Goal: Task Accomplishment & Management: Manage account settings

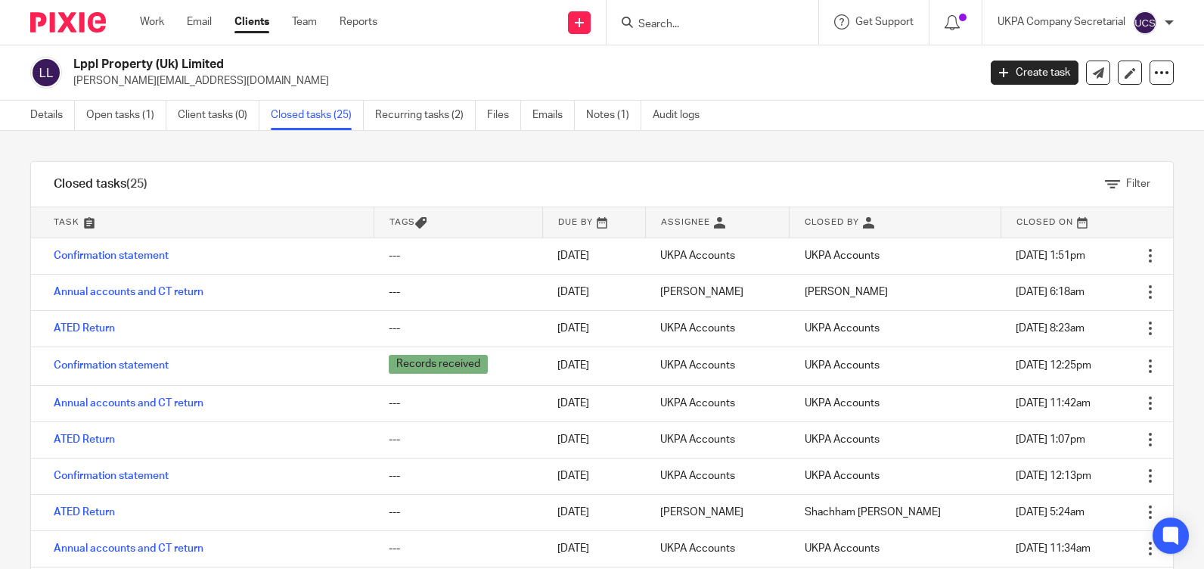
scroll to position [132, 0]
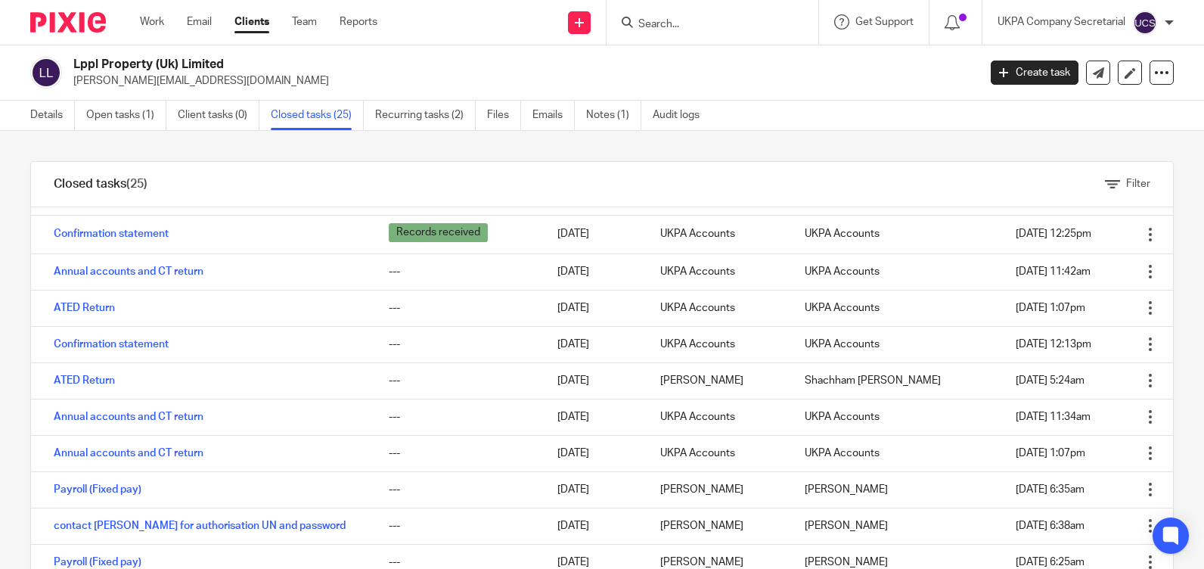
click at [690, 29] on input "Search" at bounding box center [705, 25] width 136 height 14
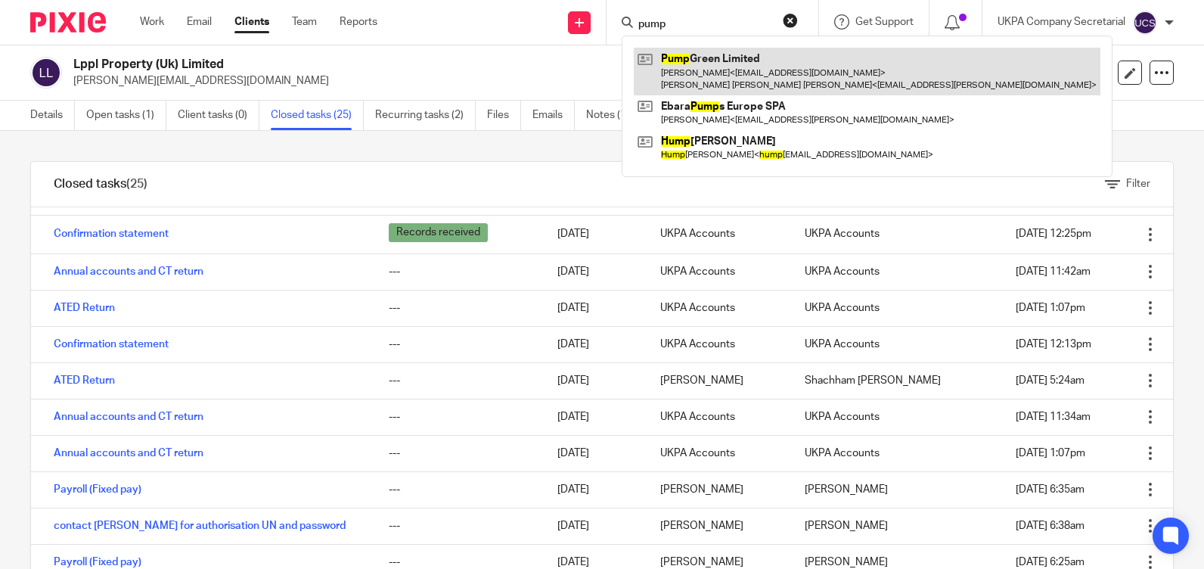
type input "pump"
click at [710, 57] on link at bounding box center [867, 71] width 467 height 47
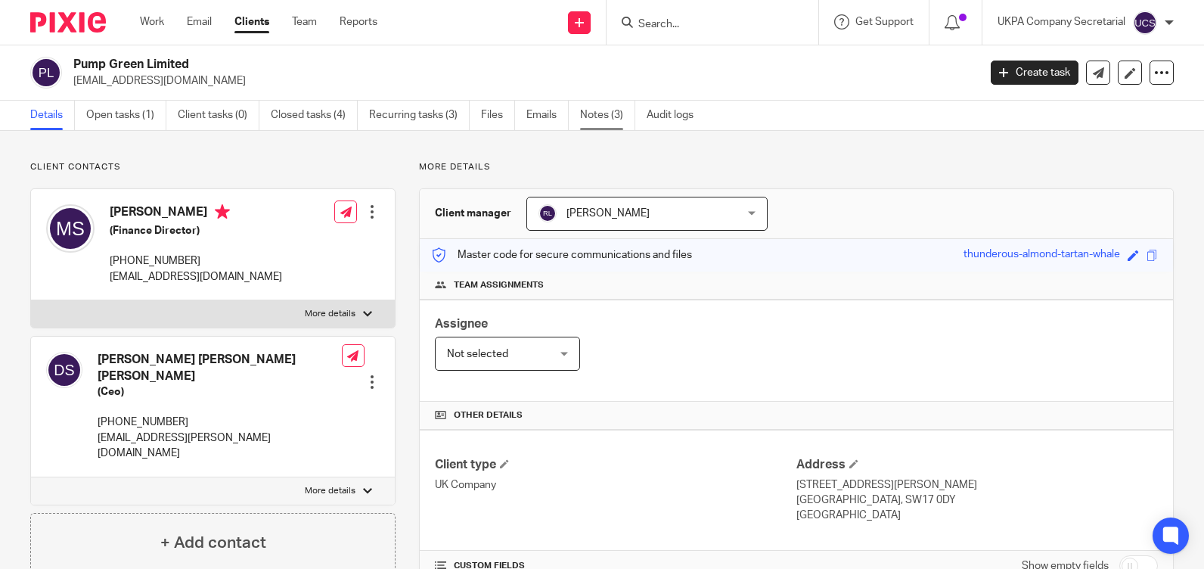
click at [604, 112] on link "Notes (3)" at bounding box center [607, 116] width 55 height 30
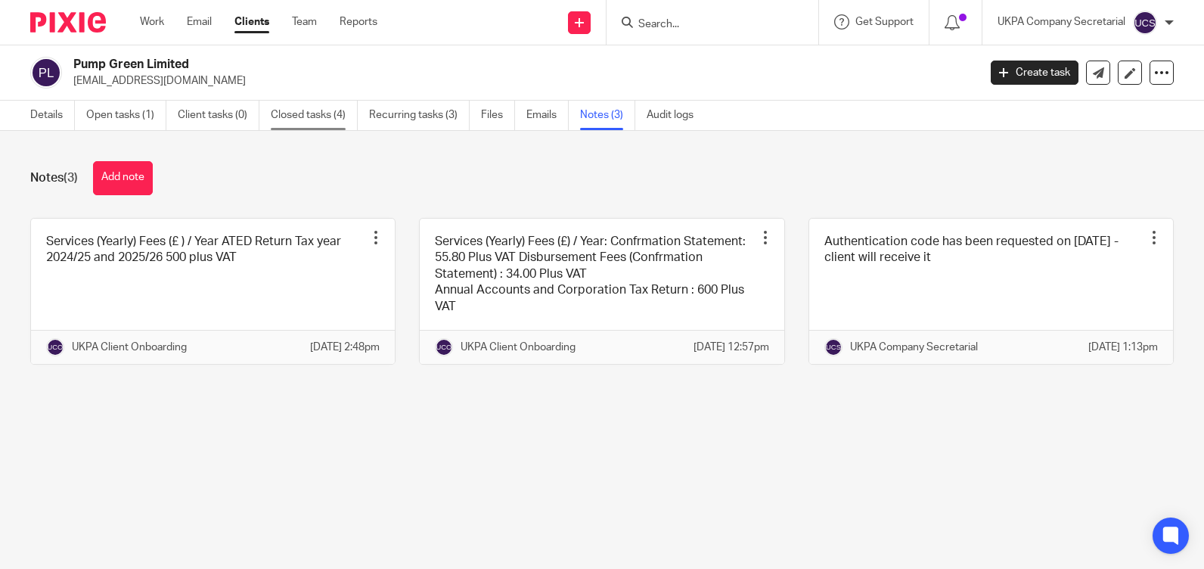
click at [321, 107] on link "Closed tasks (4)" at bounding box center [314, 116] width 87 height 30
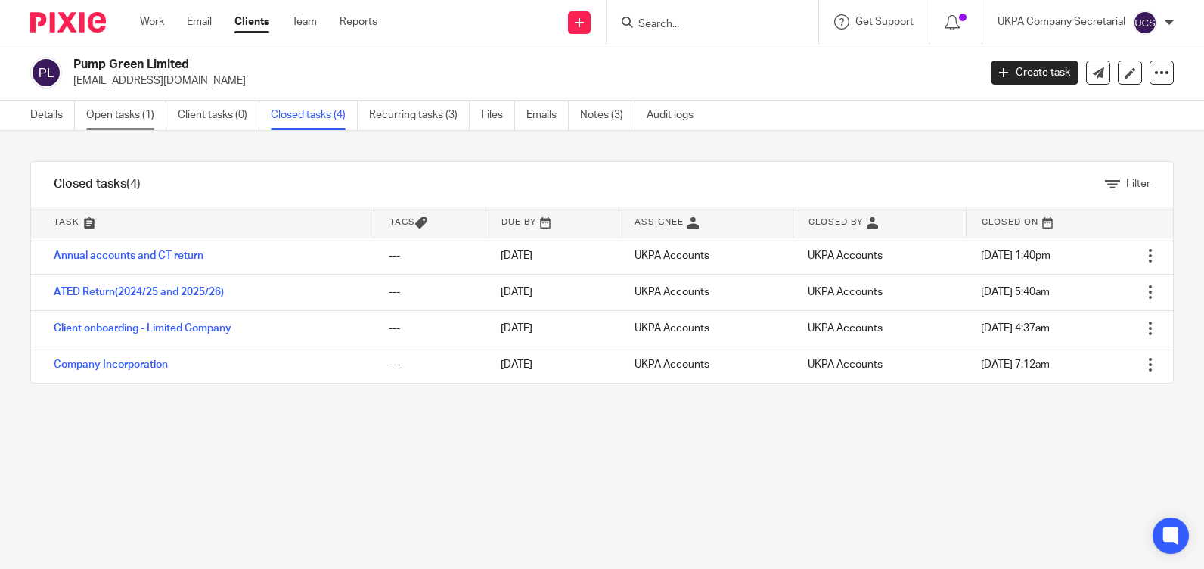
click at [109, 118] on link "Open tasks (1)" at bounding box center [126, 116] width 80 height 30
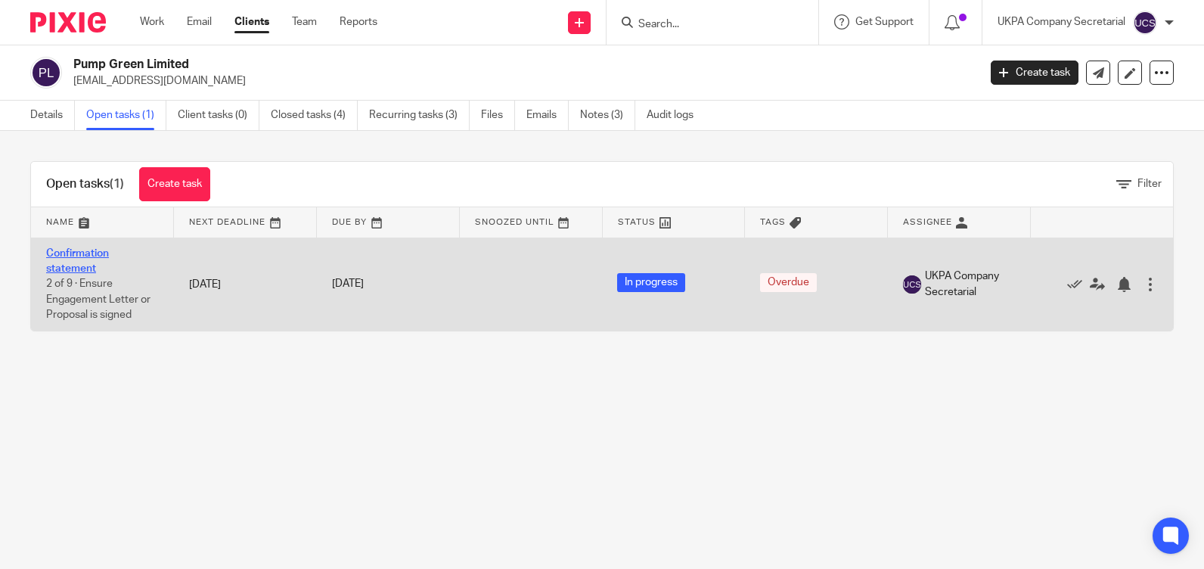
click at [83, 254] on link "Confirmation statement" at bounding box center [77, 261] width 63 height 26
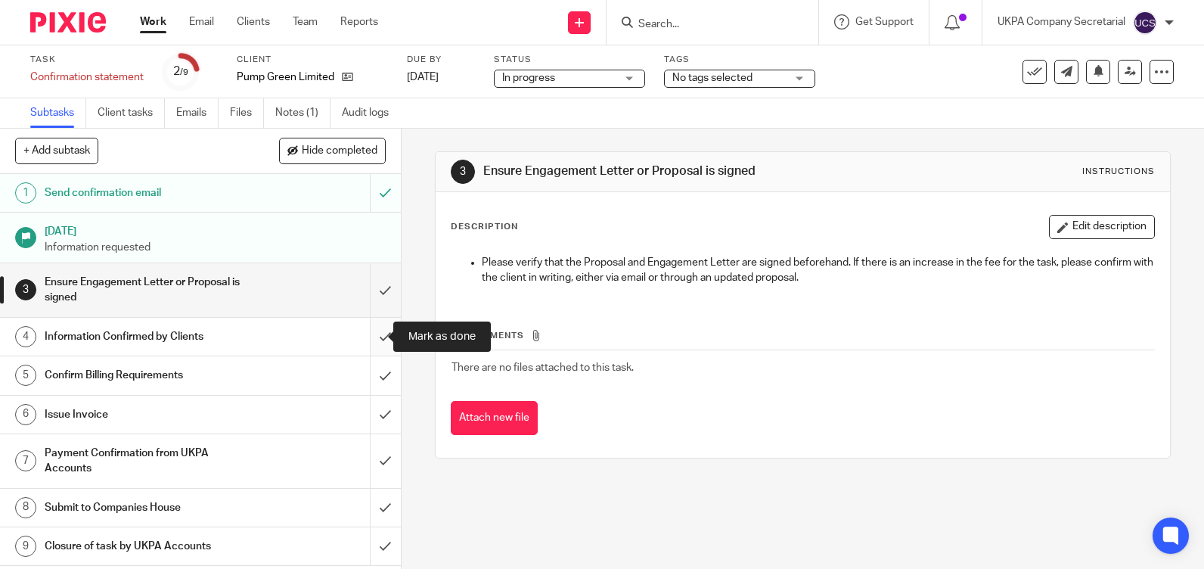
click at [368, 336] on input "submit" at bounding box center [200, 337] width 401 height 38
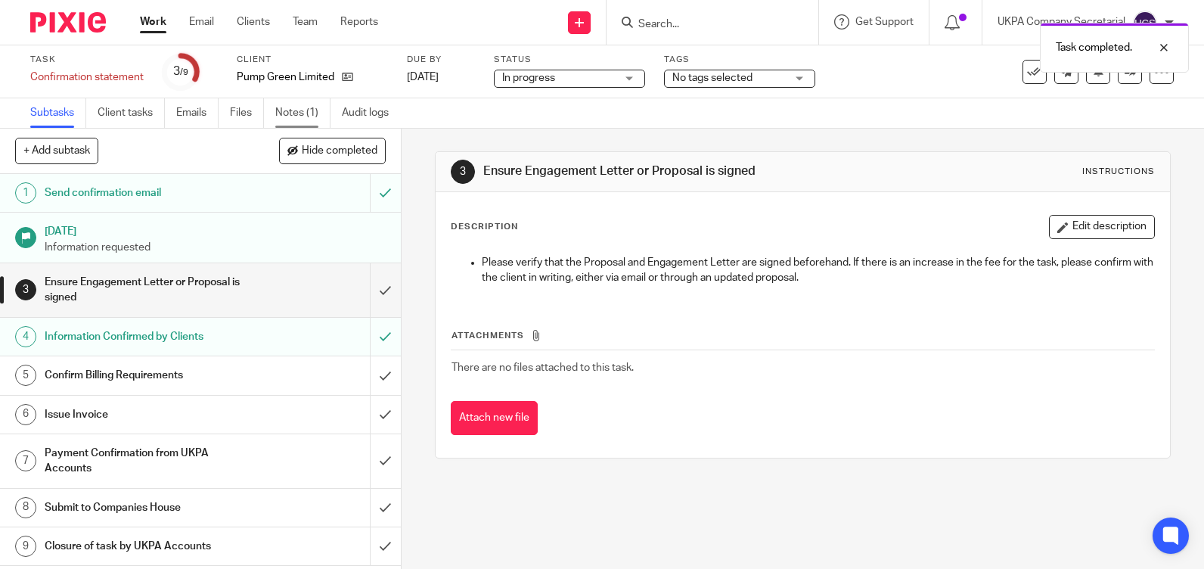
click at [314, 116] on link "Notes (1)" at bounding box center [302, 113] width 55 height 30
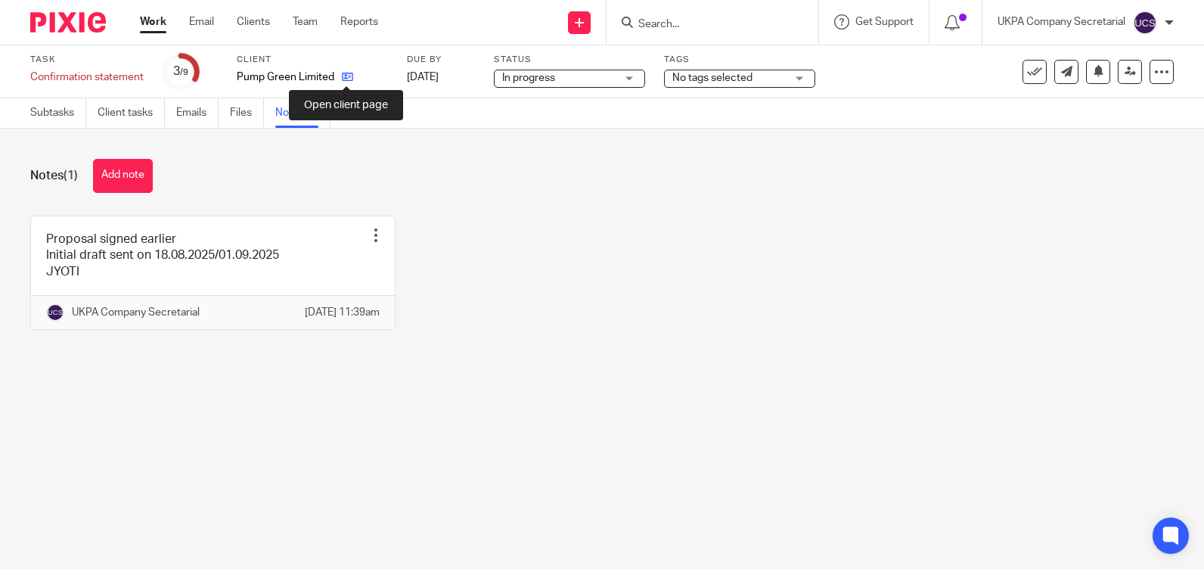
click at [348, 72] on icon at bounding box center [347, 76] width 11 height 11
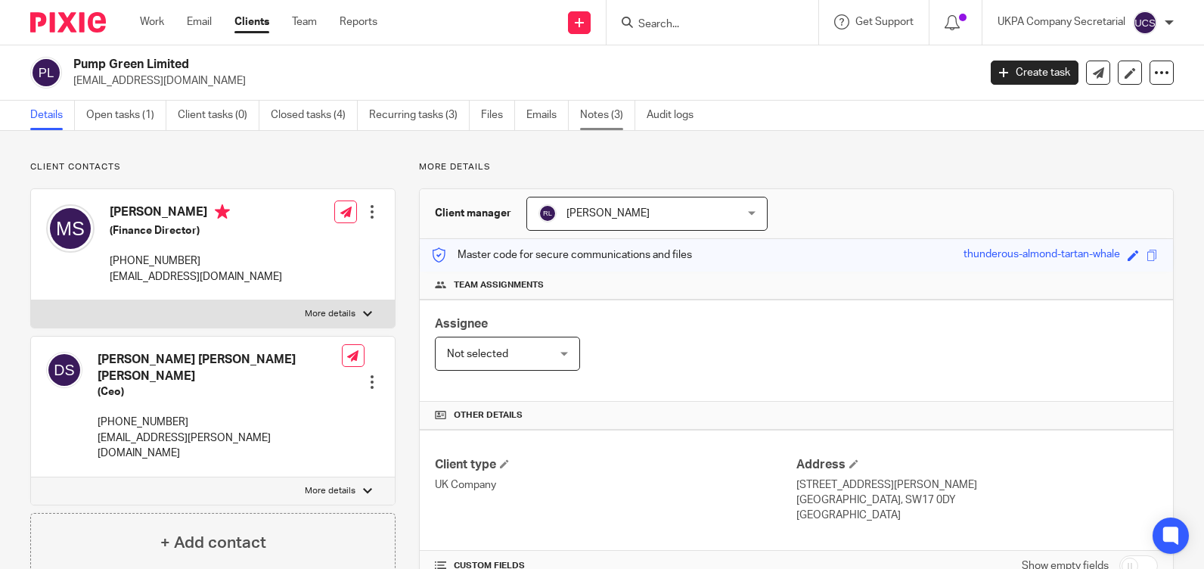
click at [603, 117] on link "Notes (3)" at bounding box center [607, 116] width 55 height 30
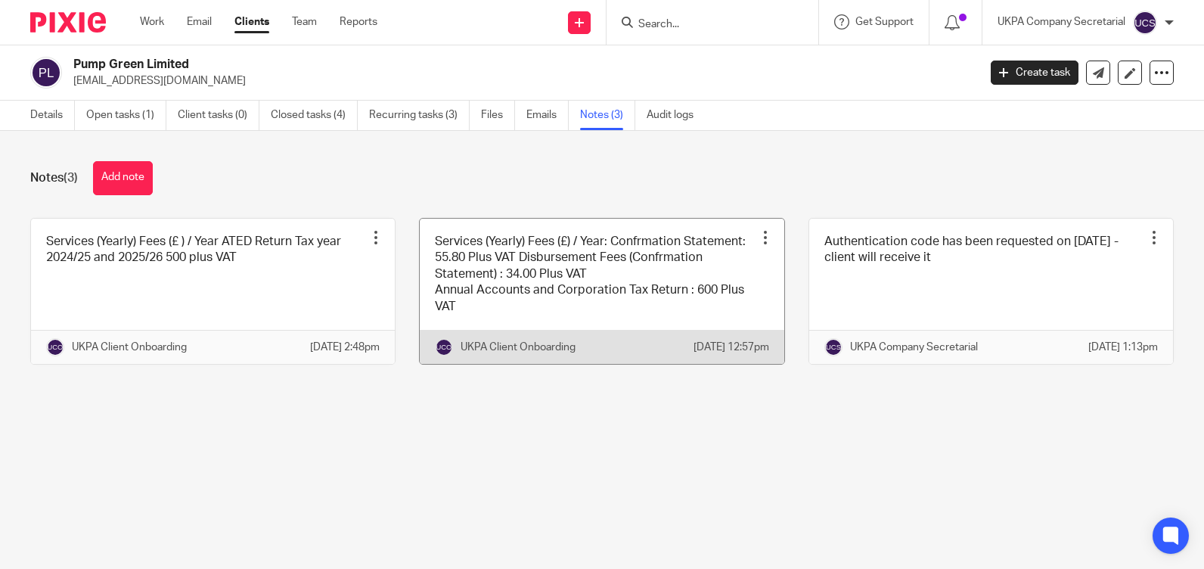
click at [617, 318] on link at bounding box center [602, 291] width 364 height 145
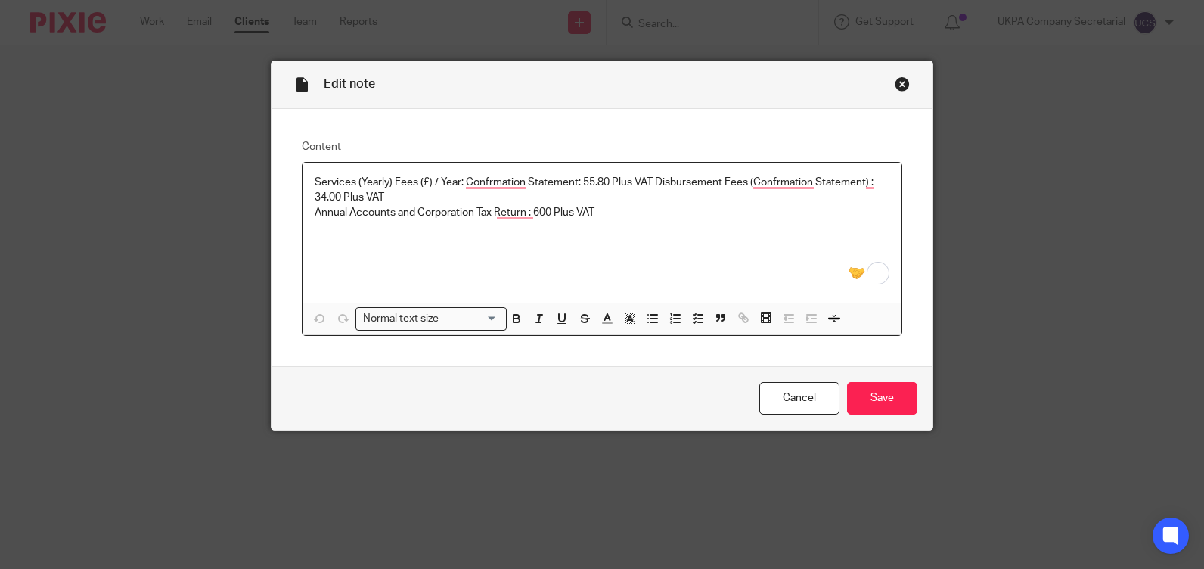
drag, startPoint x: 309, startPoint y: 185, endPoint x: 349, endPoint y: 192, distance: 41.4
drag, startPoint x: 349, startPoint y: 192, endPoint x: 748, endPoint y: 269, distance: 406.1
click at [748, 269] on div "Services (Yearly) Fees (£) / Year: Confrmation Statement: 55.80 Plus VAT Disbur…" at bounding box center [602, 233] width 599 height 140
click at [733, 229] on p "To enrich screen reader interactions, please activate Accessibility in Grammarl…" at bounding box center [602, 228] width 575 height 15
click at [306, 185] on div "Services (Yearly) Fees (£) / Year: Confrmation Statement: 55.80 Plus VAT Disbur…" at bounding box center [602, 233] width 599 height 140
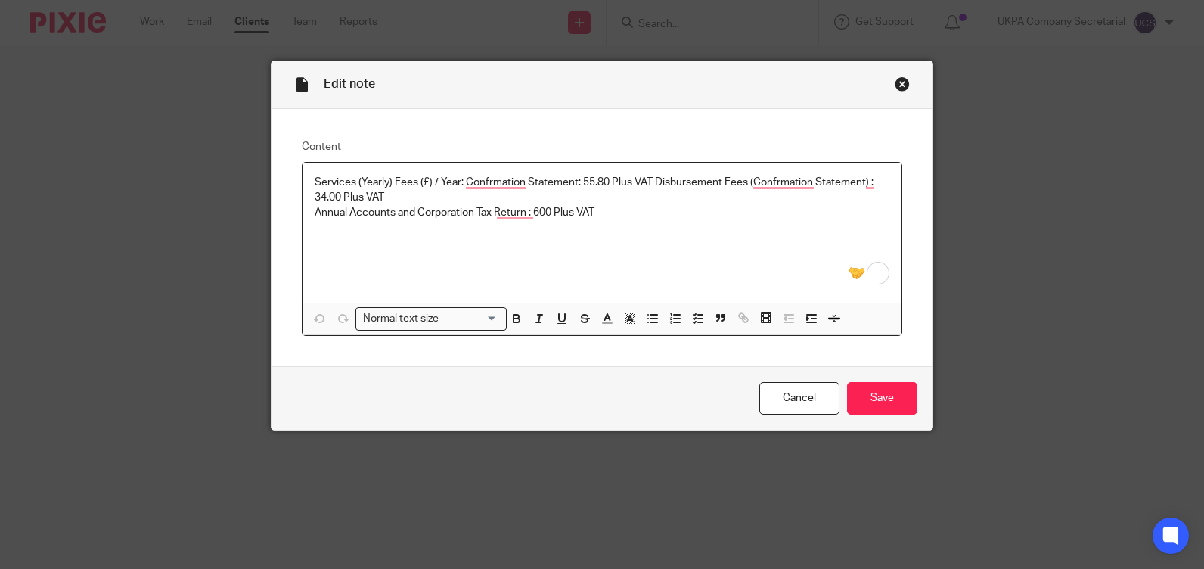
drag, startPoint x: 306, startPoint y: 185, endPoint x: 335, endPoint y: 200, distance: 32.8
drag, startPoint x: 335, startPoint y: 200, endPoint x: 323, endPoint y: 168, distance: 34.7
click at [323, 168] on div "Services (Yearly) Fees (£) / Year: Confrmation Statement: 55.80 Plus VAT Disbur…" at bounding box center [602, 233] width 599 height 140
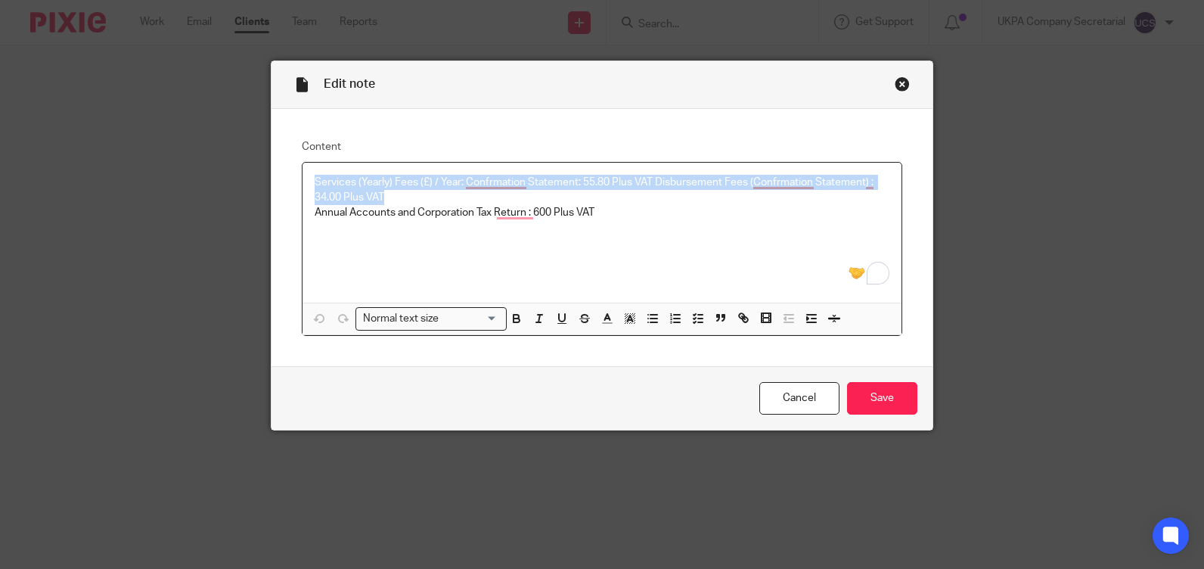
drag, startPoint x: 309, startPoint y: 175, endPoint x: 393, endPoint y: 198, distance: 87.9
click at [393, 198] on p "Services (Yearly) Fees (£) / Year: Confrmation Statement: 55.80 Plus VAT Disbur…" at bounding box center [602, 190] width 575 height 31
copy p "Services (Yearly) Fees (£) / Year: Confrmation Statement: 55.80 Plus VAT Disbur…"
click at [877, 404] on input "Save" at bounding box center [882, 398] width 70 height 33
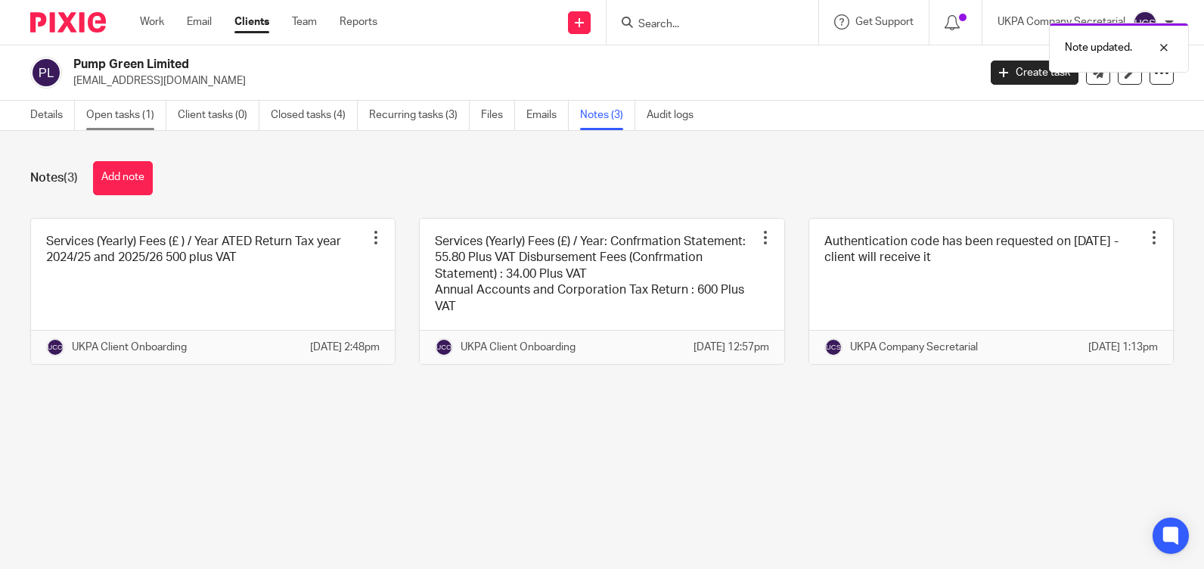
drag, startPoint x: 0, startPoint y: 0, endPoint x: 130, endPoint y: 114, distance: 173.1
click at [130, 114] on link "Open tasks (1)" at bounding box center [126, 116] width 80 height 30
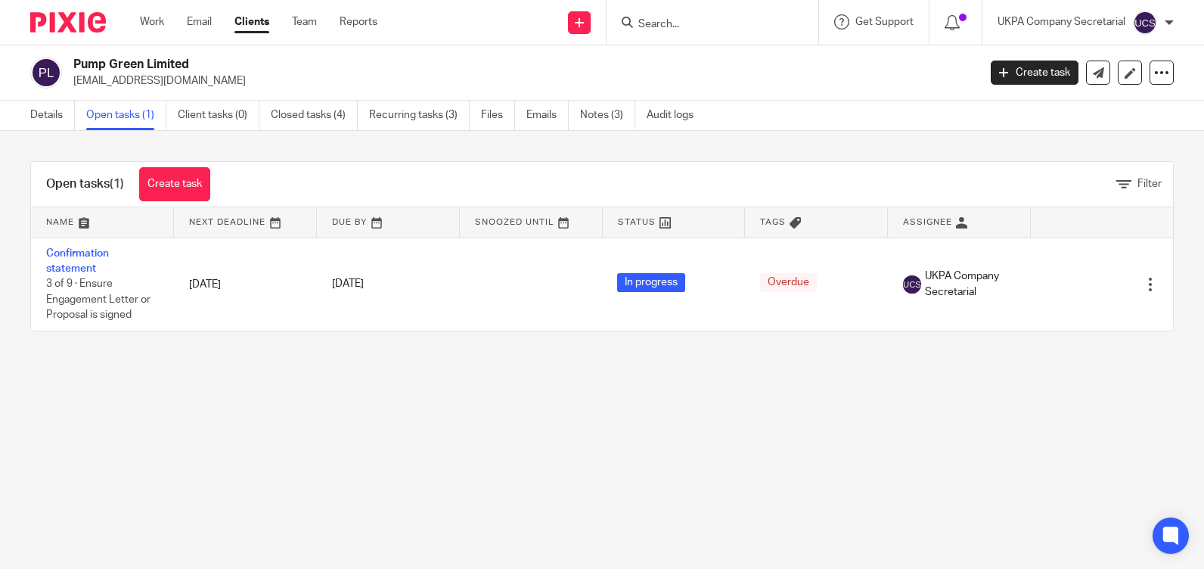
click at [71, 258] on link "Confirmation statement" at bounding box center [77, 261] width 63 height 26
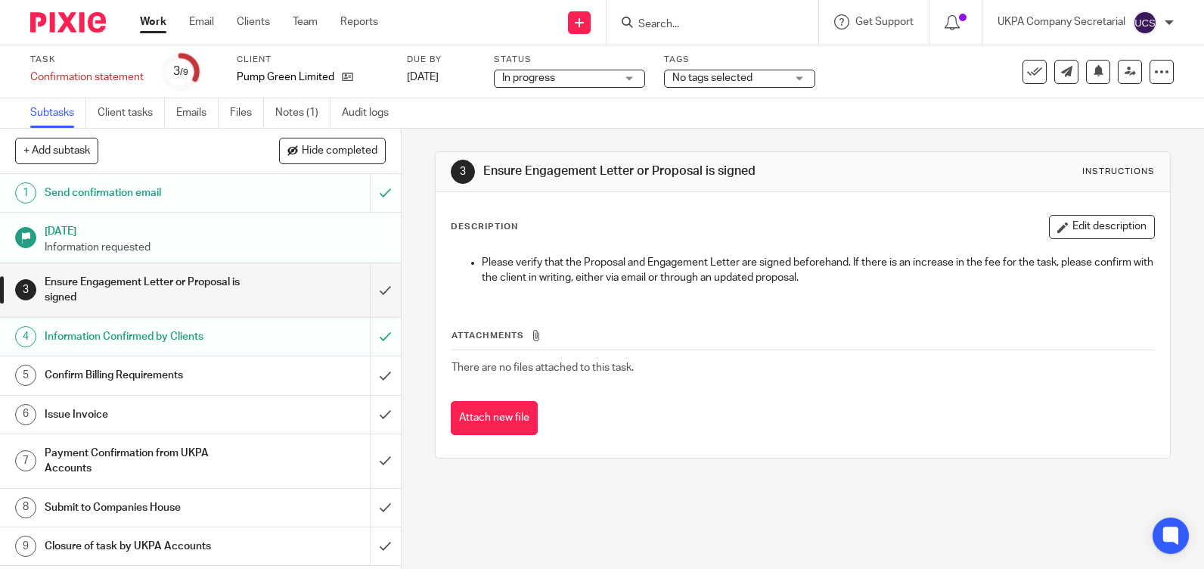
click at [292, 114] on link "Notes (1)" at bounding box center [302, 113] width 55 height 30
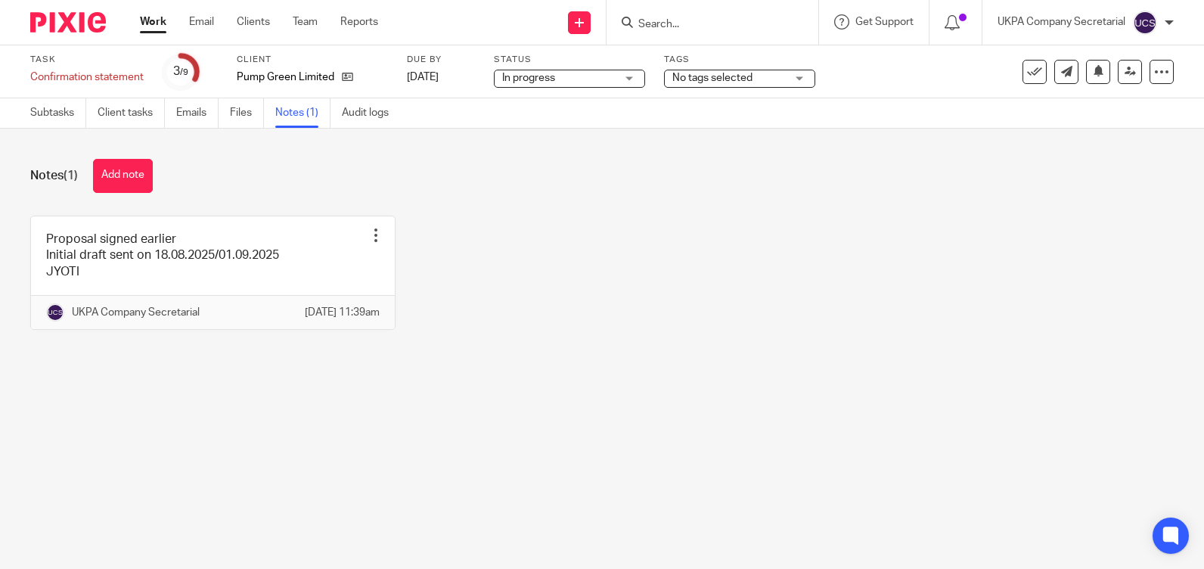
click at [141, 253] on link at bounding box center [213, 272] width 364 height 113
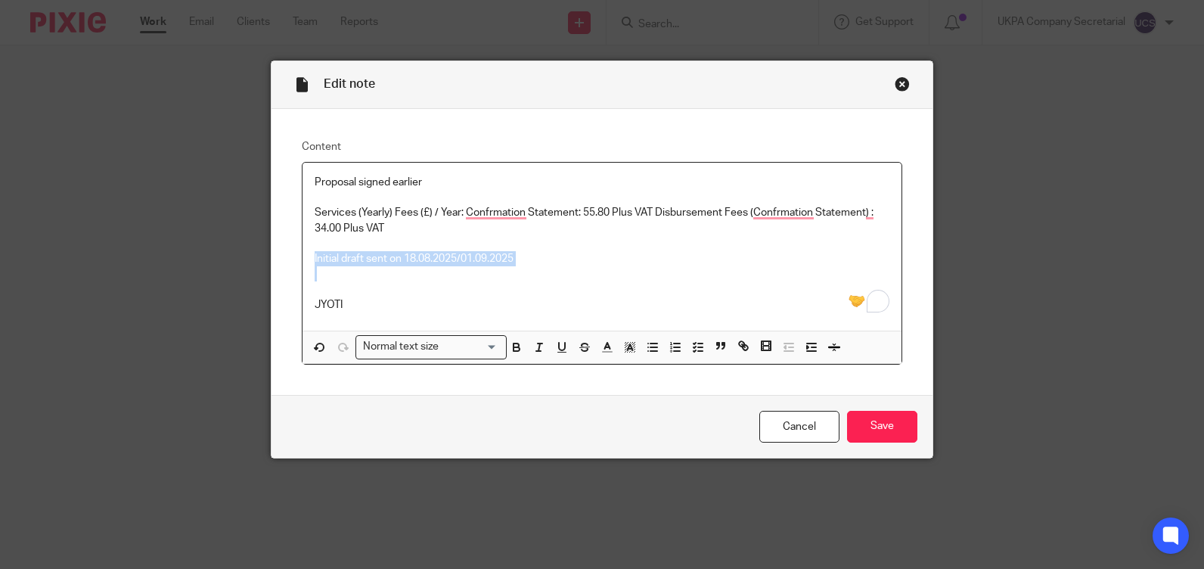
drag, startPoint x: 306, startPoint y: 256, endPoint x: 480, endPoint y: 273, distance: 174.1
click at [480, 273] on div "Proposal signed earlier Services (Yearly) Fees (£) / Year: Confrmation Statemen…" at bounding box center [602, 247] width 599 height 168
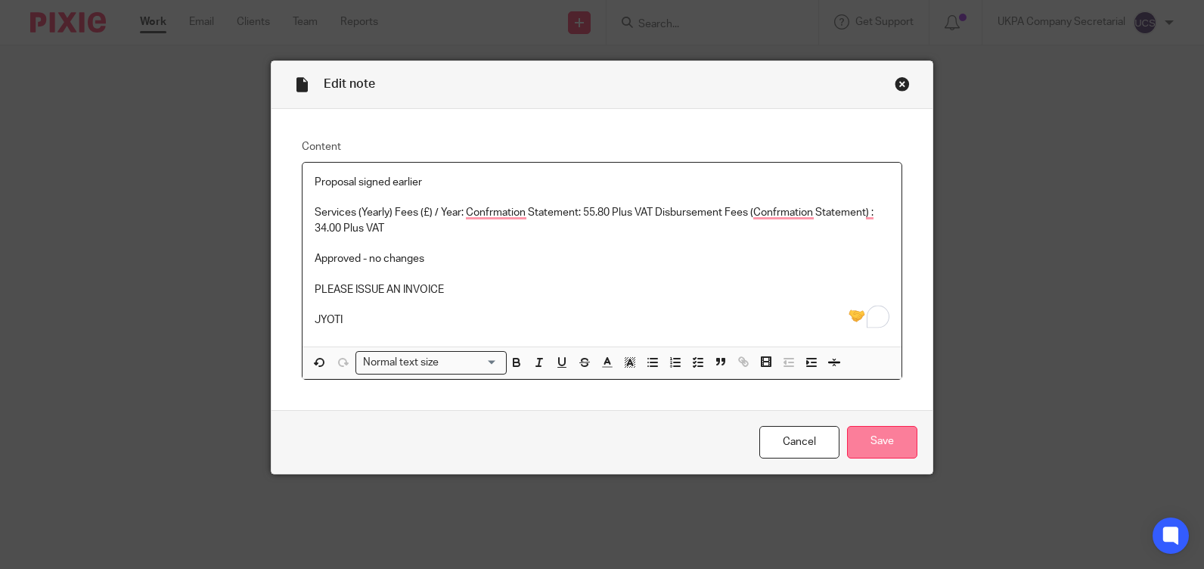
click at [862, 438] on input "Save" at bounding box center [882, 442] width 70 height 33
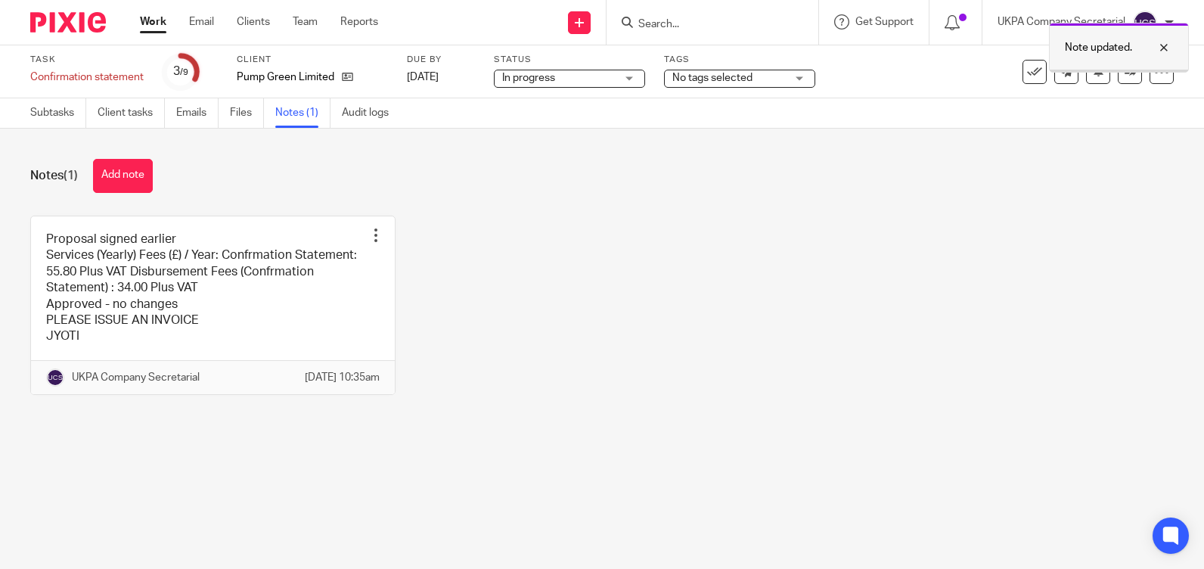
click at [1156, 53] on div at bounding box center [1152, 48] width 41 height 18
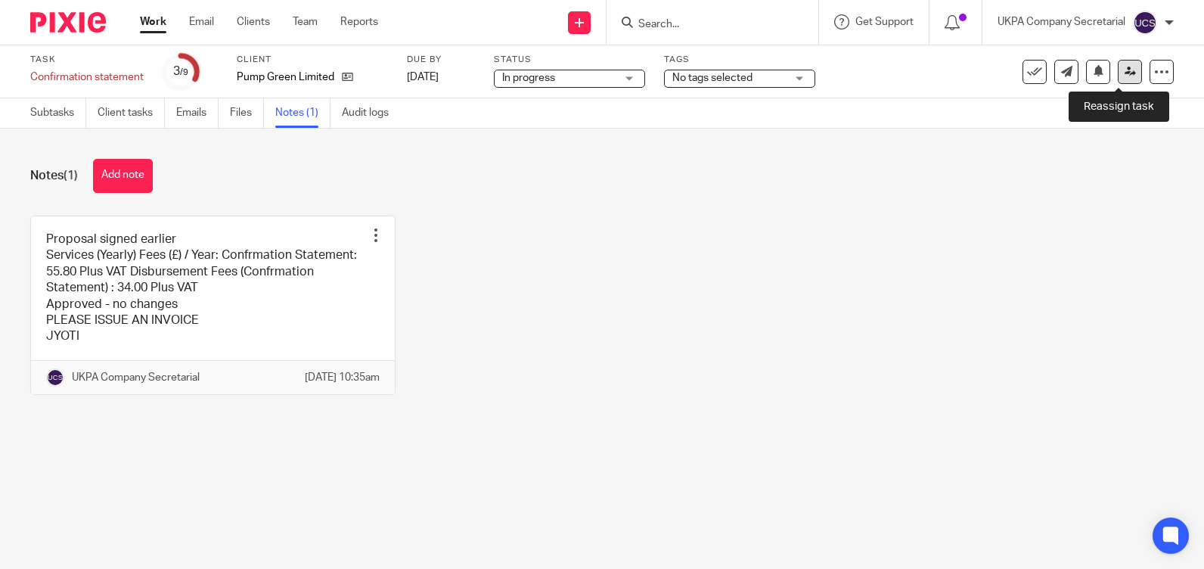
click at [1125, 72] on icon at bounding box center [1130, 71] width 11 height 11
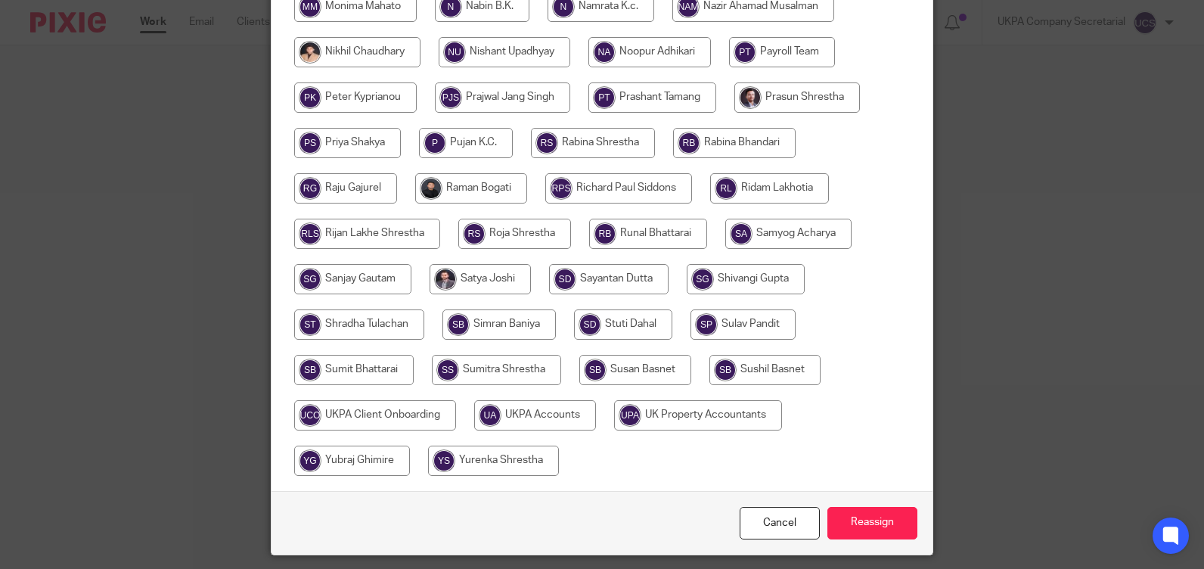
scroll to position [701, 0]
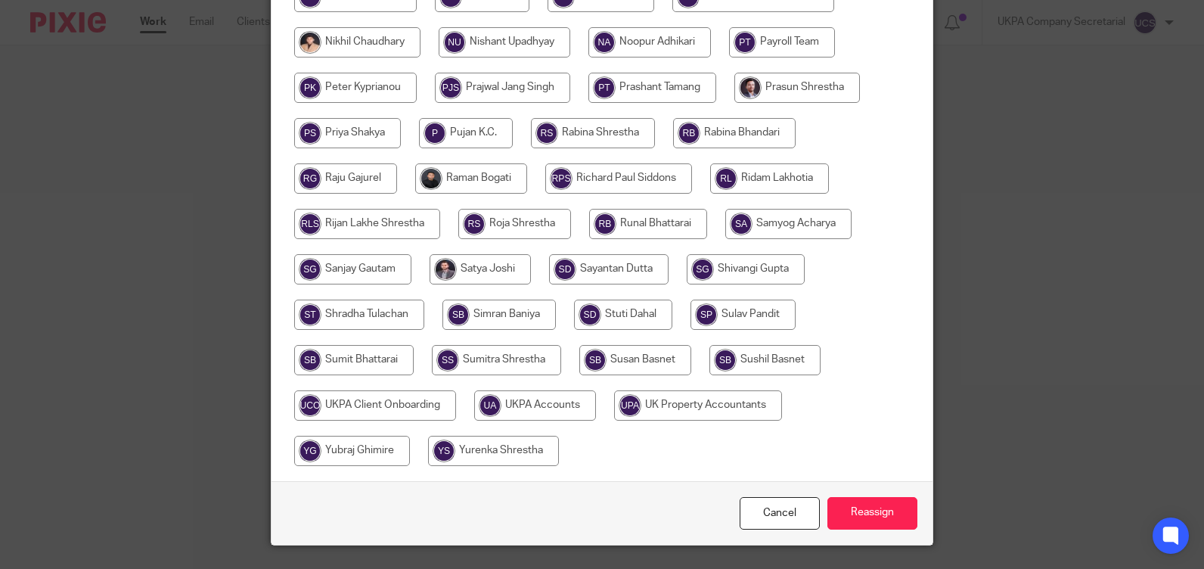
click at [564, 410] on input "radio" at bounding box center [535, 405] width 122 height 30
radio input "true"
click at [859, 519] on input "Reassign" at bounding box center [873, 513] width 90 height 33
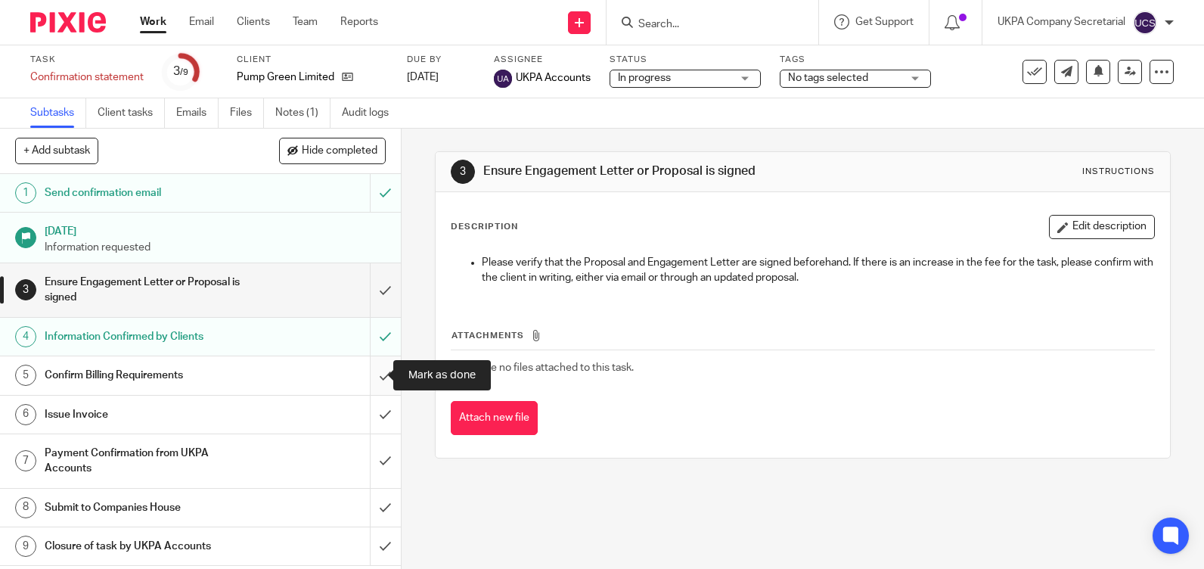
click at [369, 376] on input "submit" at bounding box center [200, 375] width 401 height 38
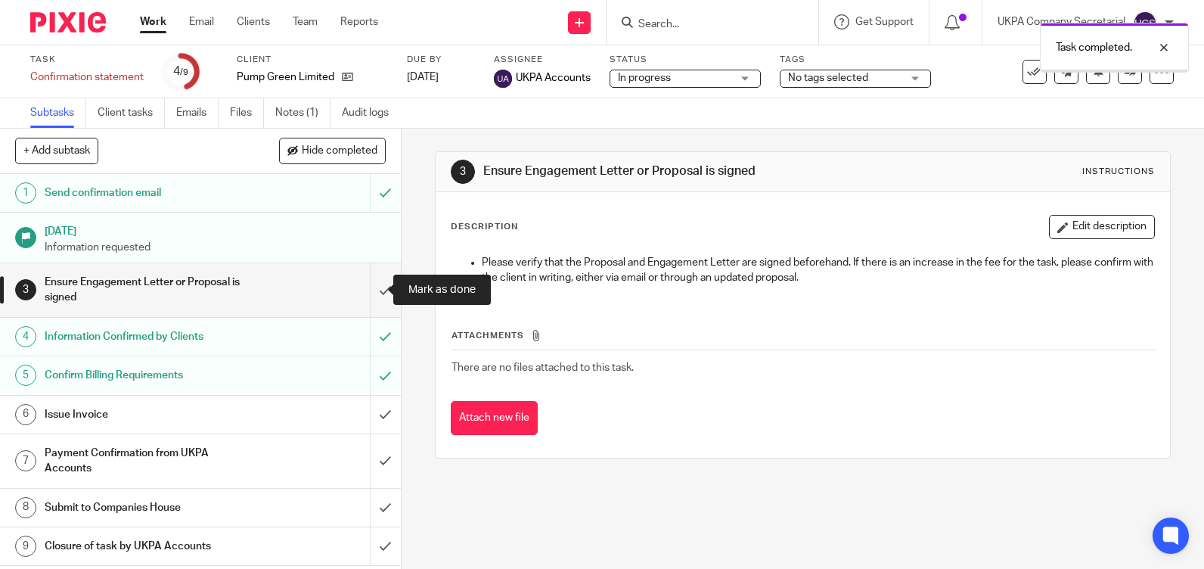
click at [369, 297] on input "submit" at bounding box center [200, 290] width 401 height 54
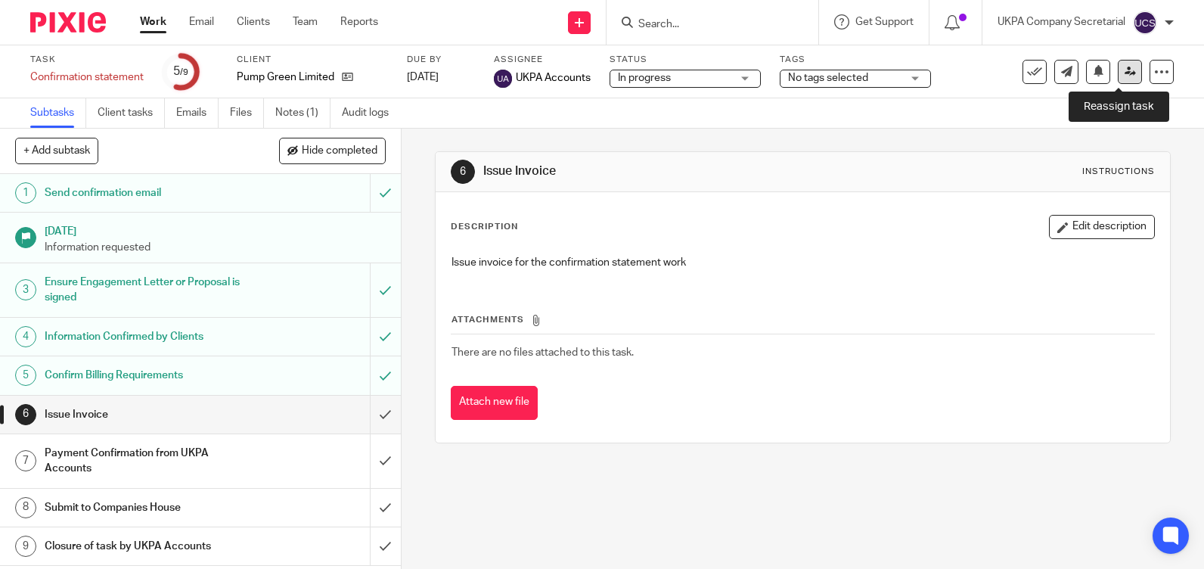
click at [1121, 79] on link at bounding box center [1130, 72] width 24 height 24
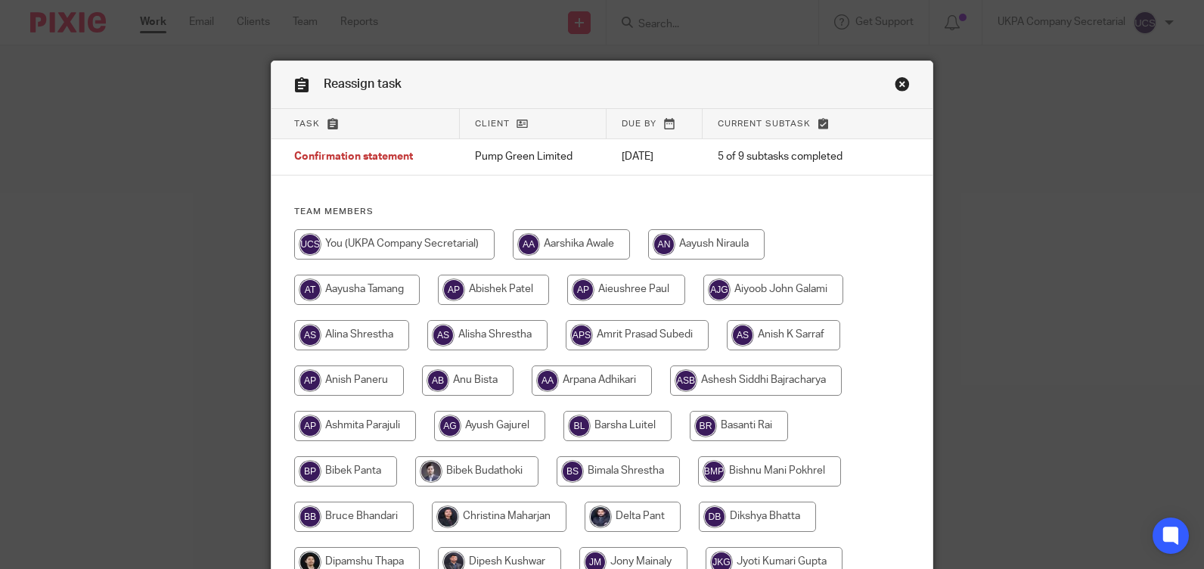
click at [897, 87] on link "Close this dialog window" at bounding box center [902, 86] width 15 height 20
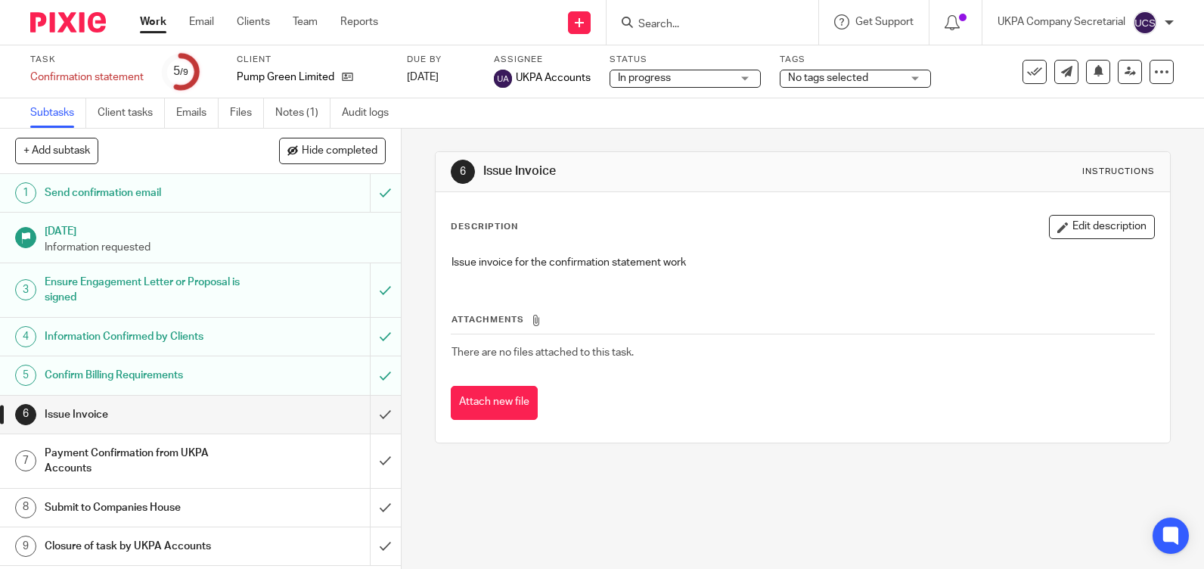
click at [673, 30] on input "Search" at bounding box center [705, 25] width 136 height 14
paste input "[PERSON_NAME][EMAIL_ADDRESS][DOMAIN_NAME]"
type input "[PERSON_NAME][EMAIL_ADDRESS][DOMAIN_NAME]"
